Goal: Navigation & Orientation: Find specific page/section

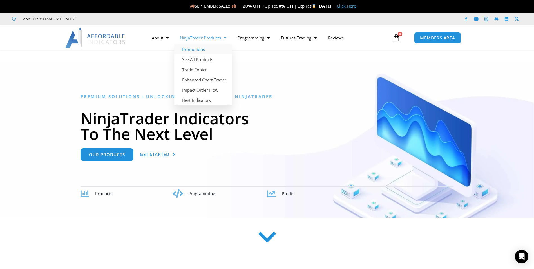
click at [206, 50] on link "Promotions" at bounding box center [203, 49] width 58 height 10
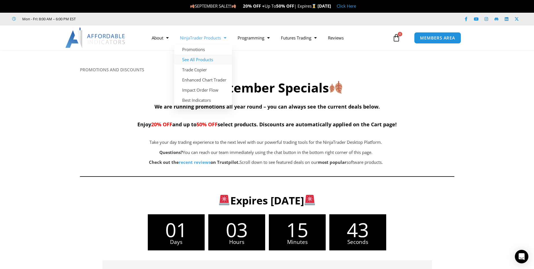
click at [198, 60] on link "See All Products" at bounding box center [203, 59] width 58 height 10
